Goal: Information Seeking & Learning: Learn about a topic

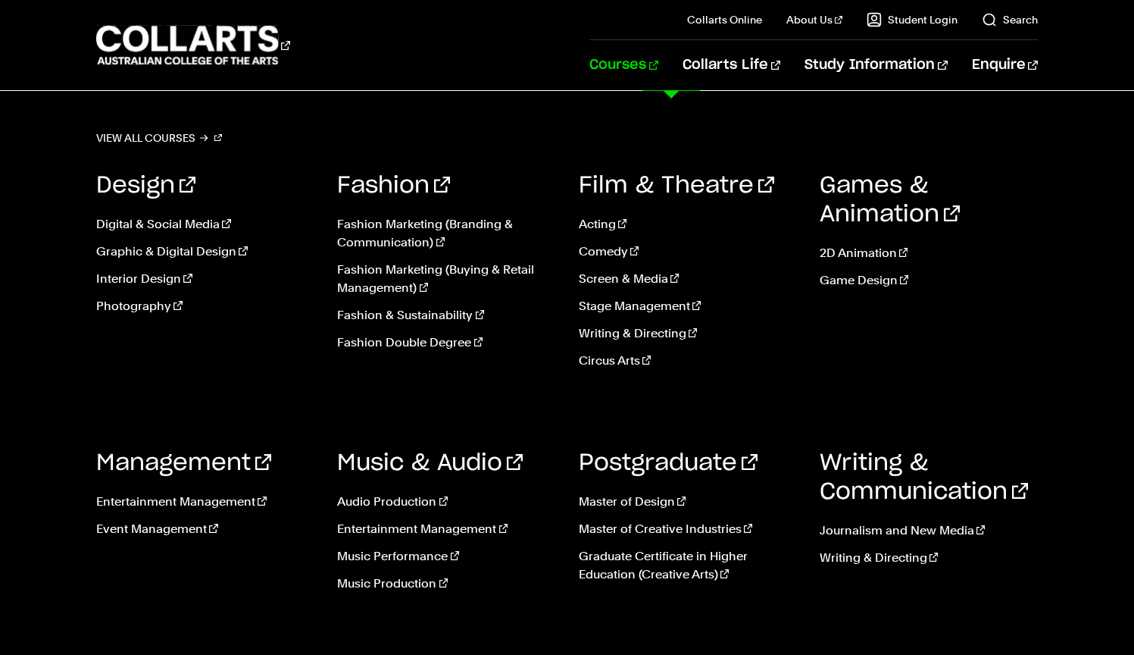
click at [658, 65] on link "Courses" at bounding box center [623, 65] width 69 height 50
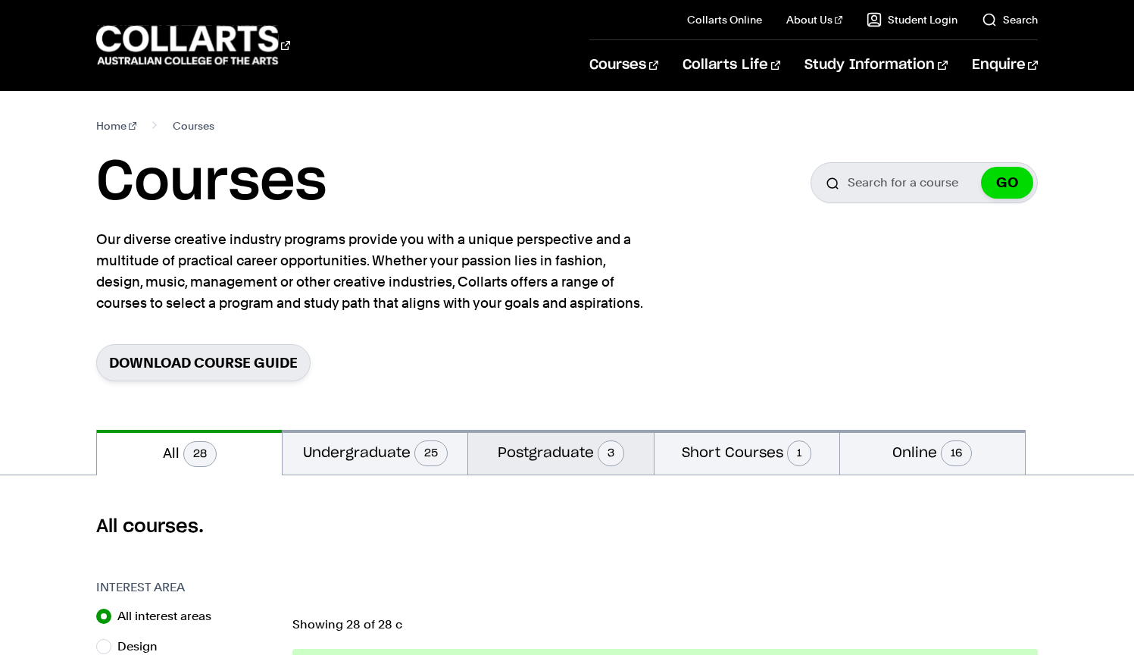
click at [547, 438] on button "Postgraduate 3" at bounding box center [560, 452] width 185 height 45
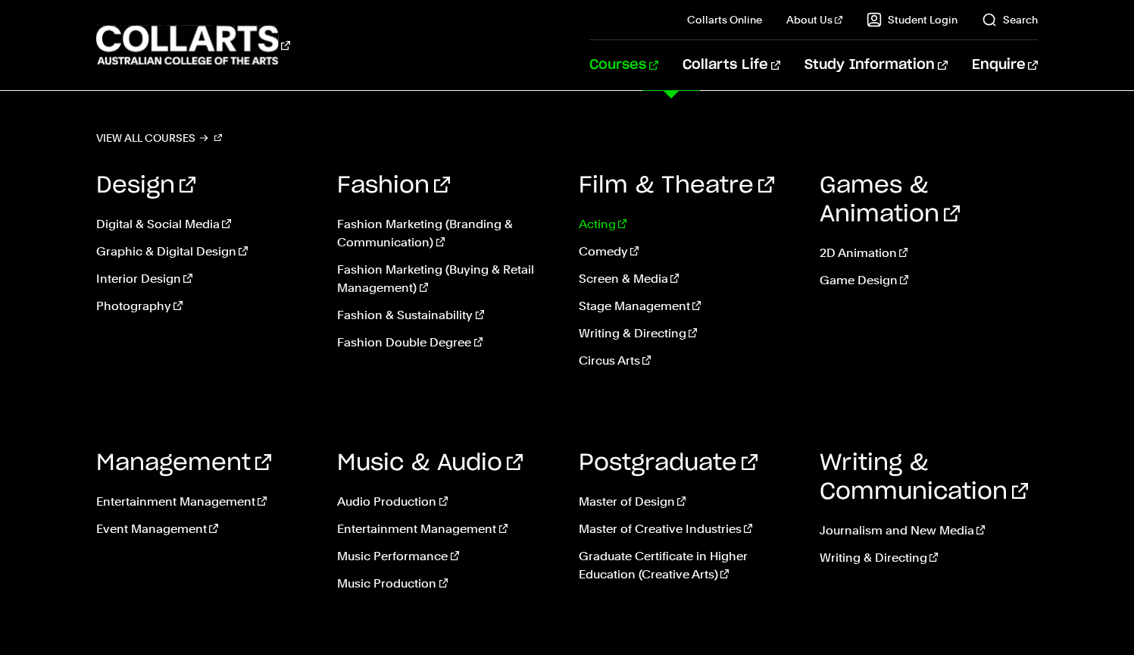
click at [599, 230] on link "Acting" at bounding box center [688, 224] width 218 height 18
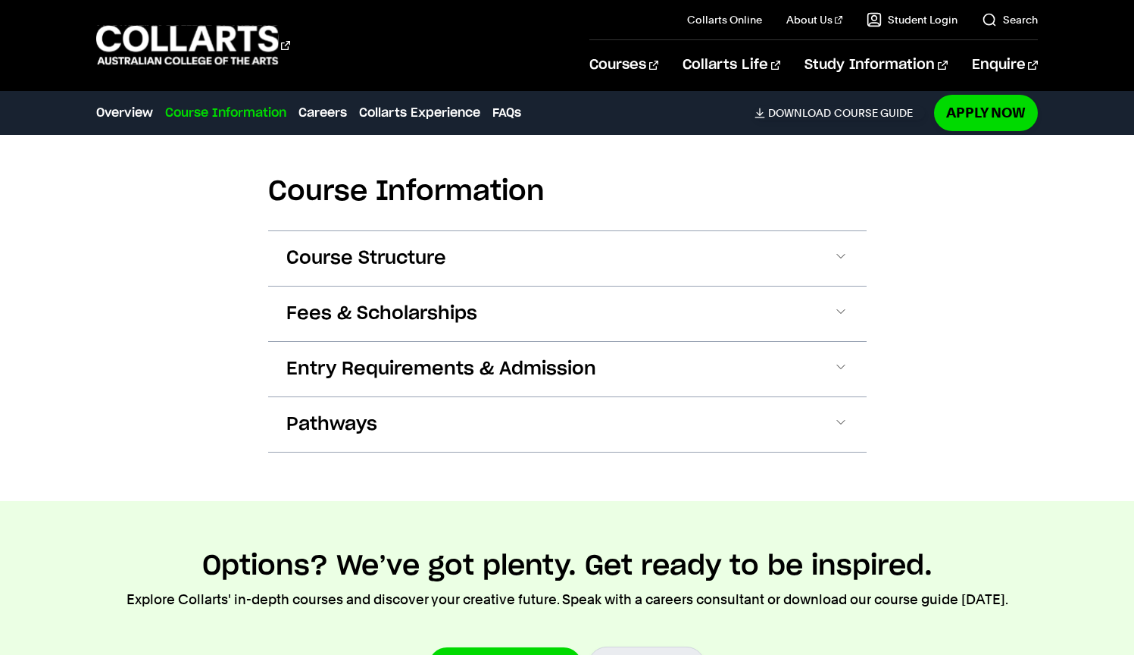
scroll to position [1186, 0]
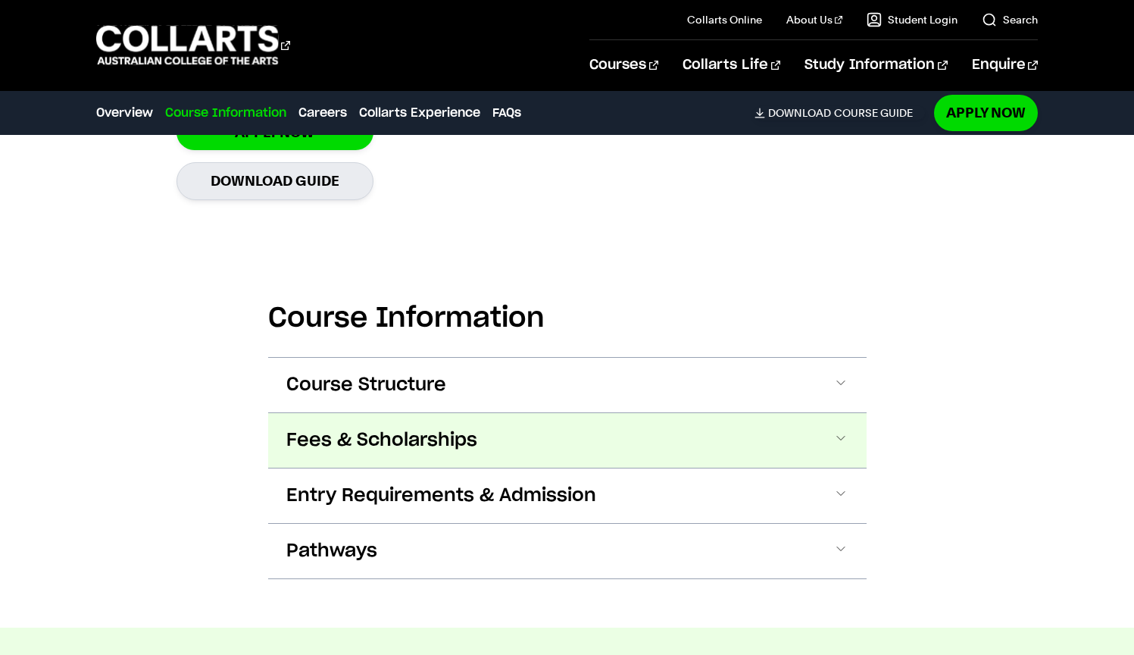
click at [482, 449] on button "Fees & Scholarships" at bounding box center [567, 440] width 599 height 55
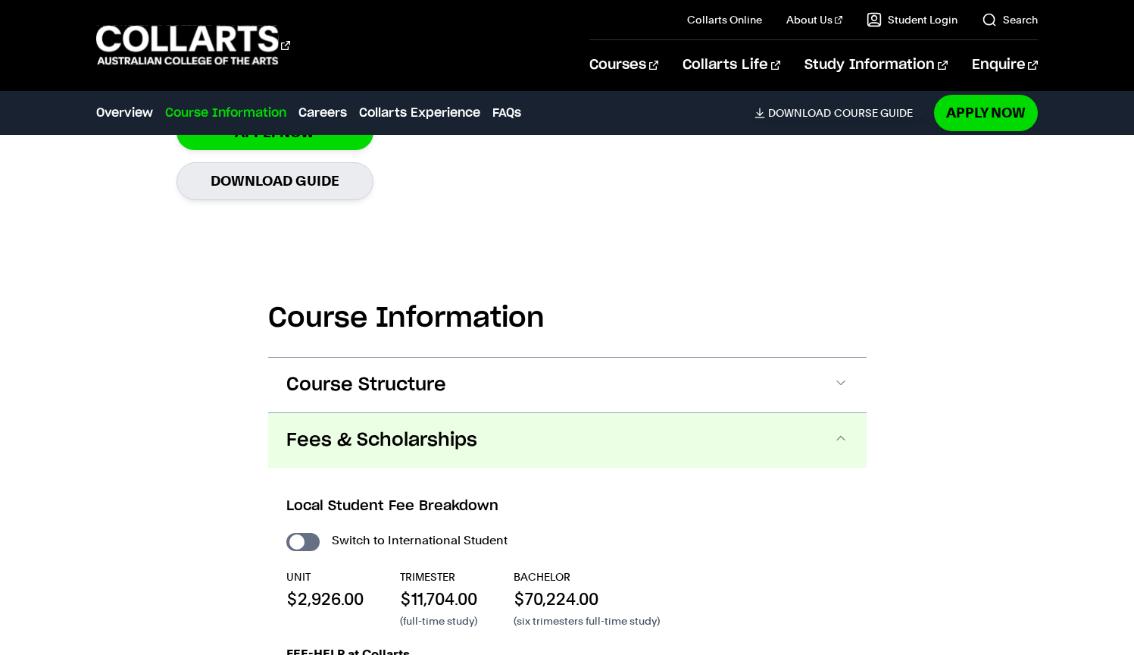
scroll to position [1599, 0]
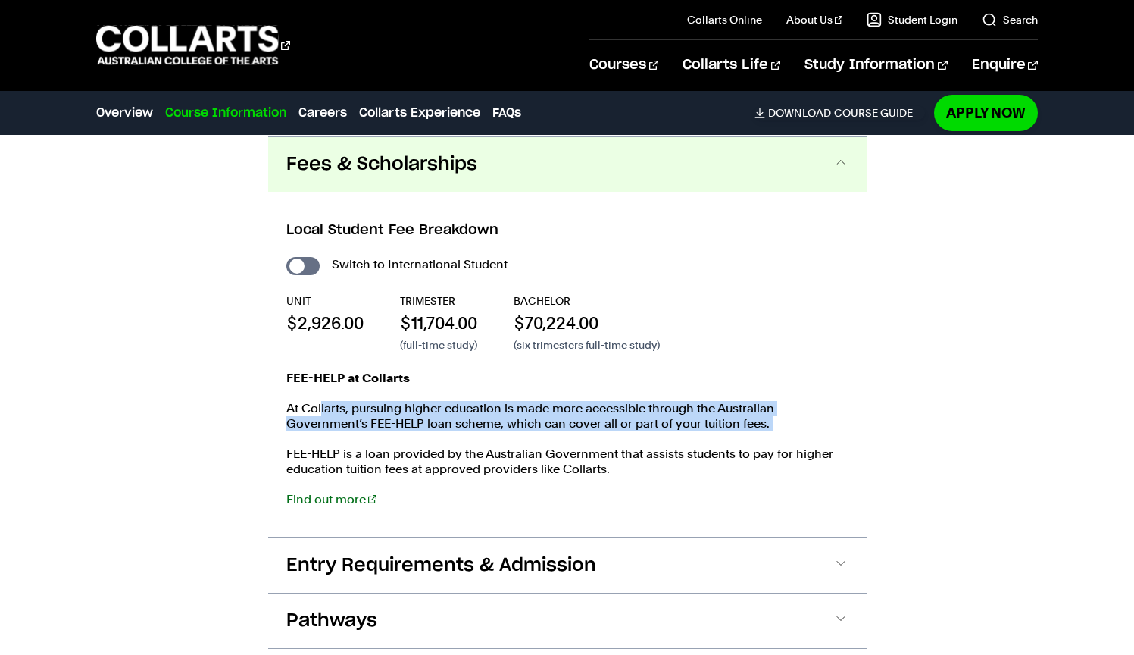
drag, startPoint x: 320, startPoint y: 414, endPoint x: 491, endPoint y: 444, distance: 173.9
click at [491, 444] on div "FEE-HELP at Collarts At [GEOGRAPHIC_DATA], pursuing higher education is made mo…" at bounding box center [567, 446] width 562 height 152
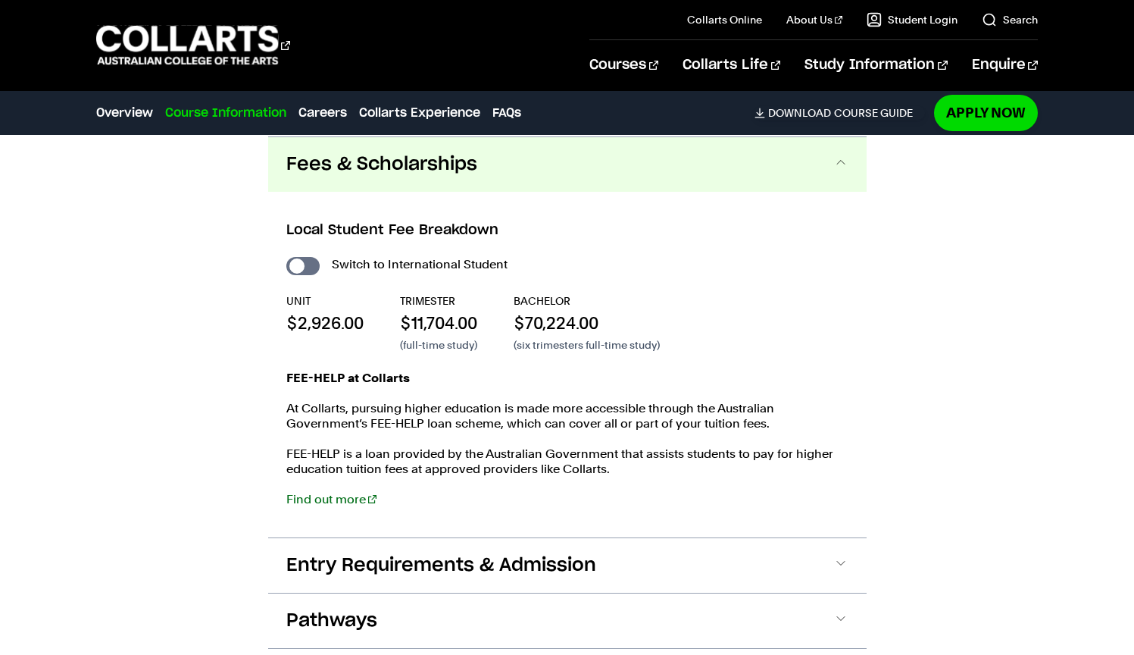
click at [425, 470] on p "FEE-HELP is a loan provided by the Australian Government that assists students …" at bounding box center [567, 461] width 562 height 30
drag, startPoint x: 333, startPoint y: 457, endPoint x: 448, endPoint y: 452, distance: 115.3
click at [448, 452] on p "FEE-HELP is a loan provided by the Australian Government that assists students …" at bounding box center [567, 461] width 562 height 30
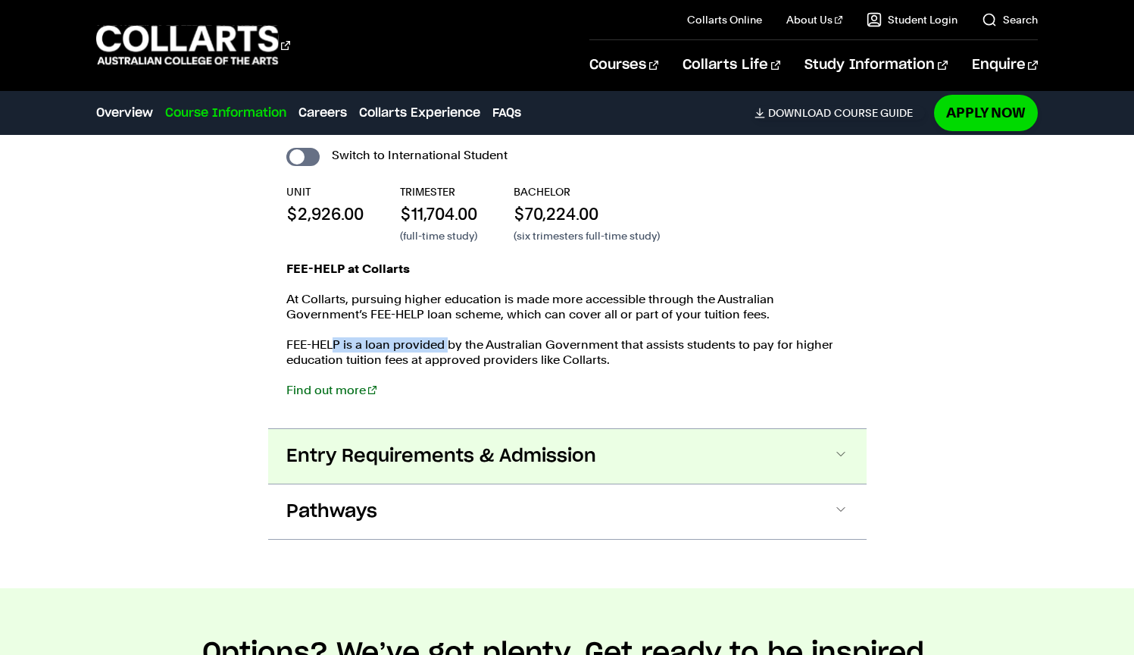
click at [423, 454] on span "Entry Requirements & Admission" at bounding box center [441, 456] width 310 height 24
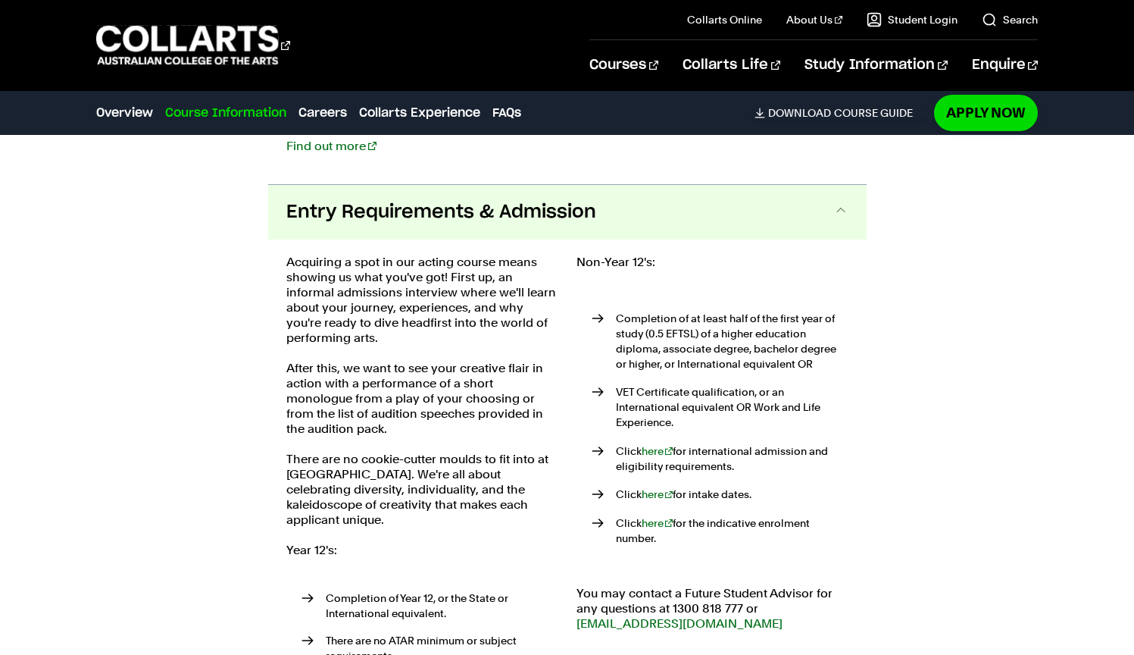
scroll to position [1999, 0]
